Goal: Task Accomplishment & Management: Use online tool/utility

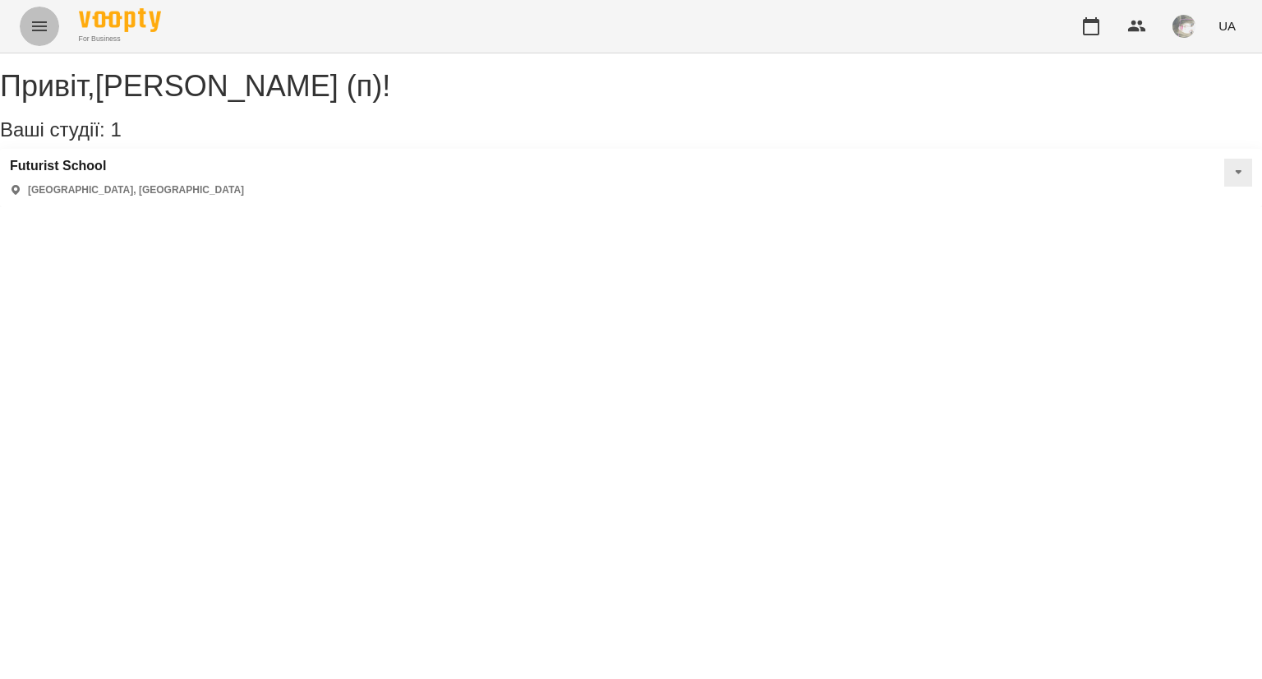
click at [44, 44] on button "Menu" at bounding box center [39, 26] width 39 height 39
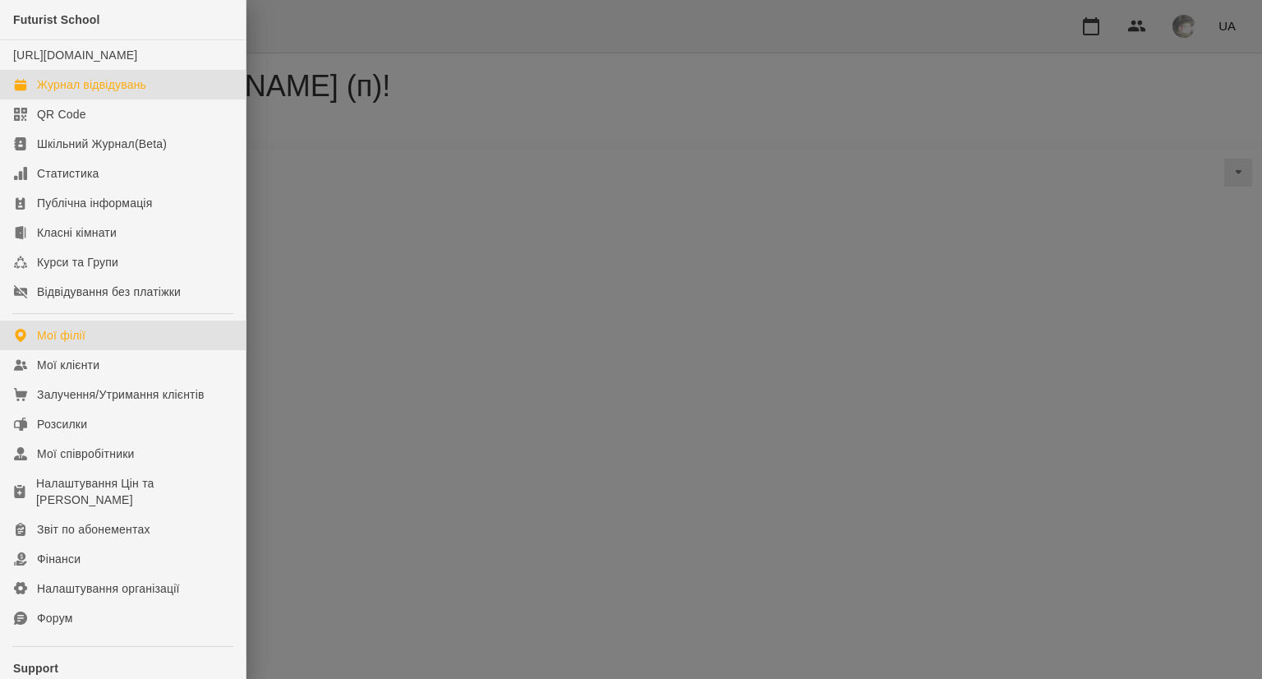
click at [101, 93] on div "Журнал відвідувань" at bounding box center [91, 84] width 109 height 16
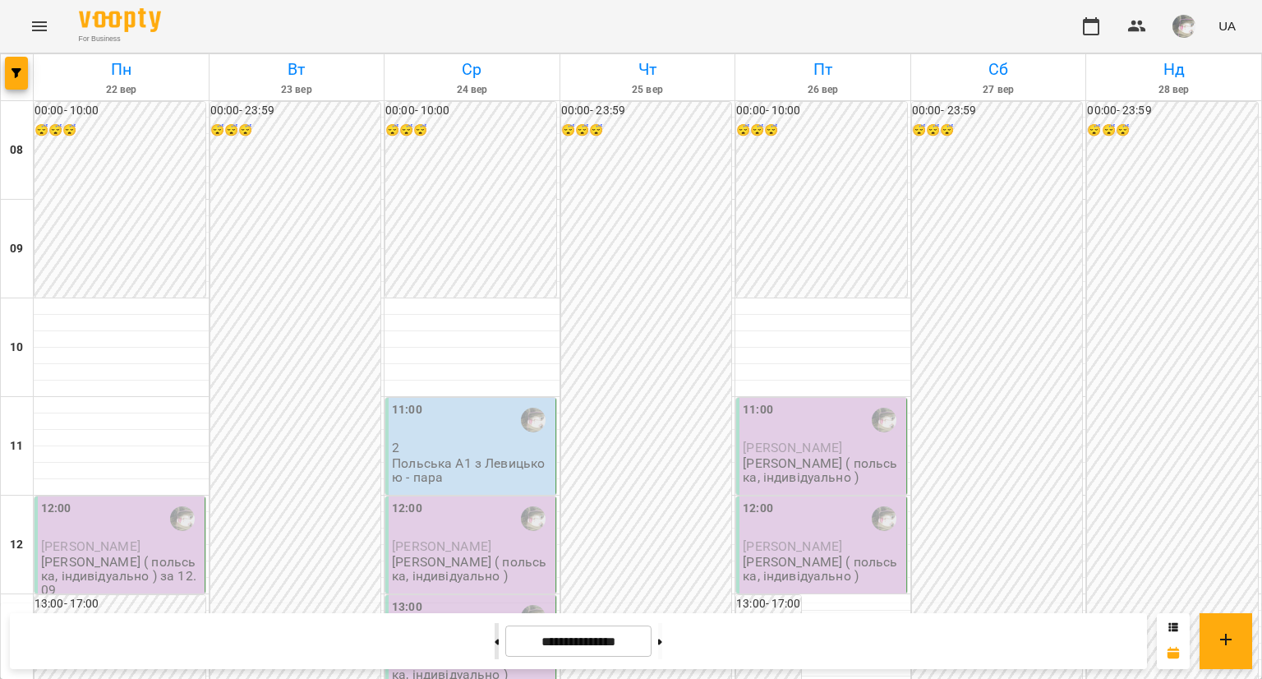
click at [488, 623] on div at bounding box center [496, 641] width 17 height 36
click at [495, 633] on button at bounding box center [497, 641] width 4 height 36
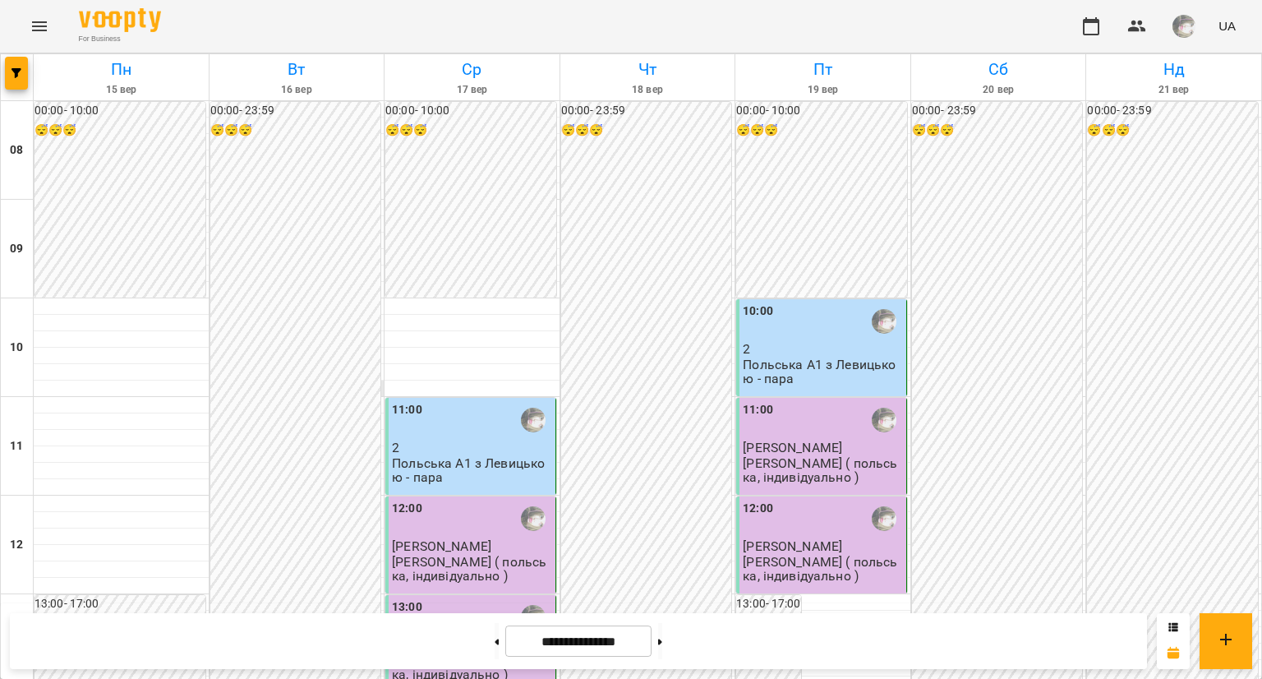
scroll to position [976, 0]
click at [662, 650] on button at bounding box center [660, 641] width 4 height 36
type input "**********"
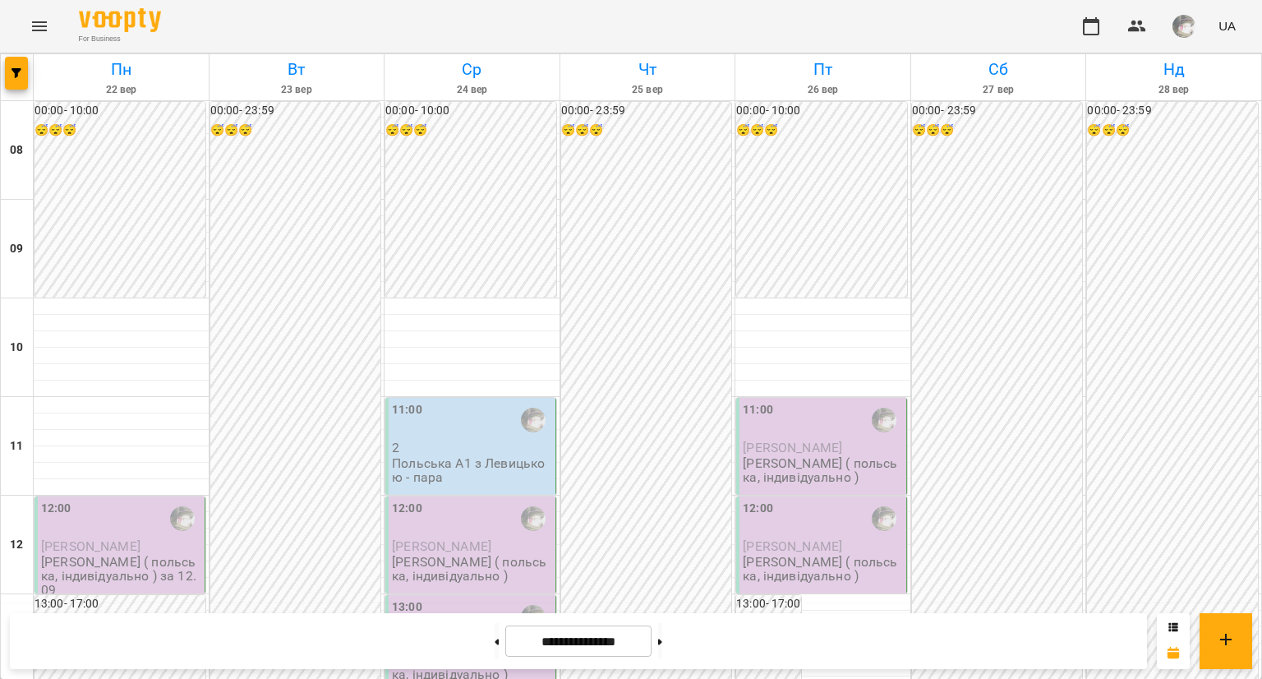
scroll to position [0, 0]
